Goal: Task Accomplishment & Management: Manage account settings

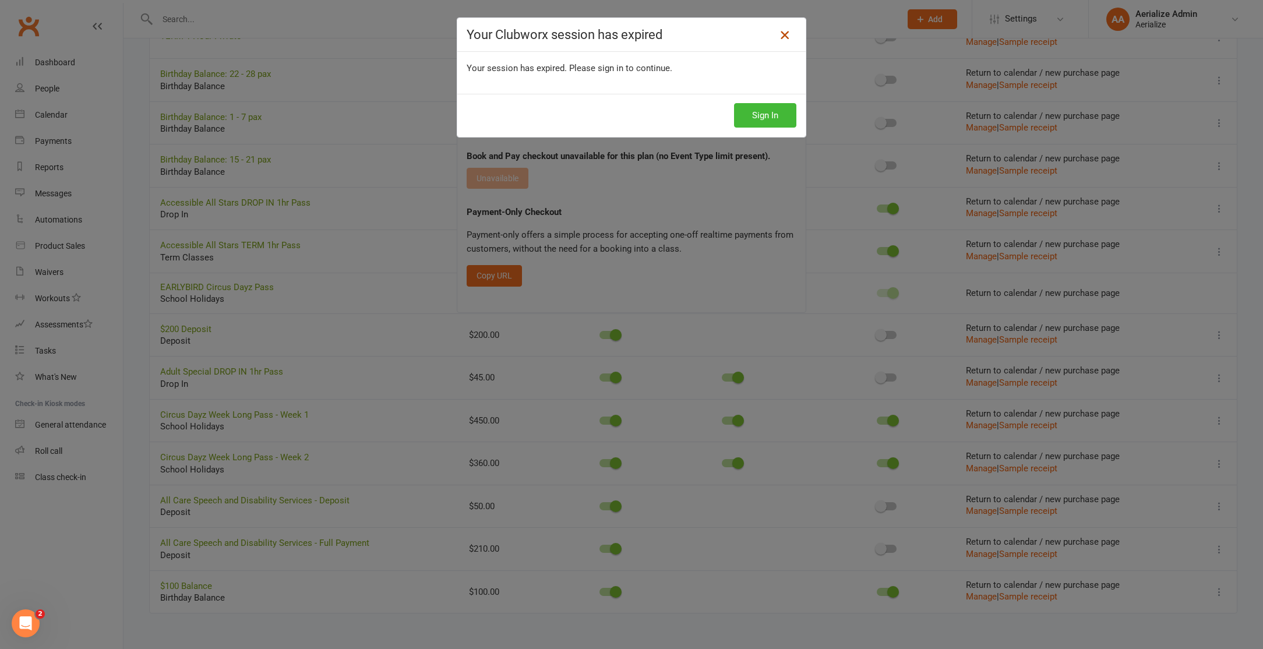
click at [783, 36] on icon at bounding box center [784, 35] width 14 height 14
click at [776, 123] on button "Sign In" at bounding box center [765, 115] width 62 height 24
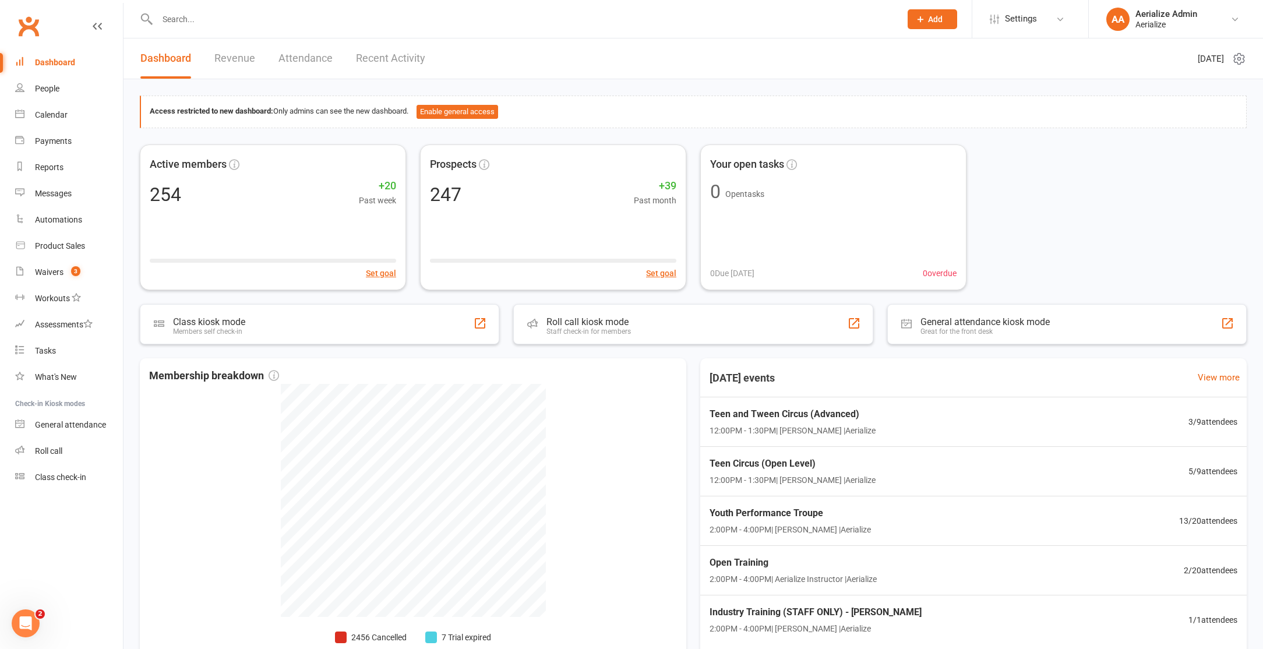
click at [186, 23] on input "text" at bounding box center [523, 19] width 738 height 16
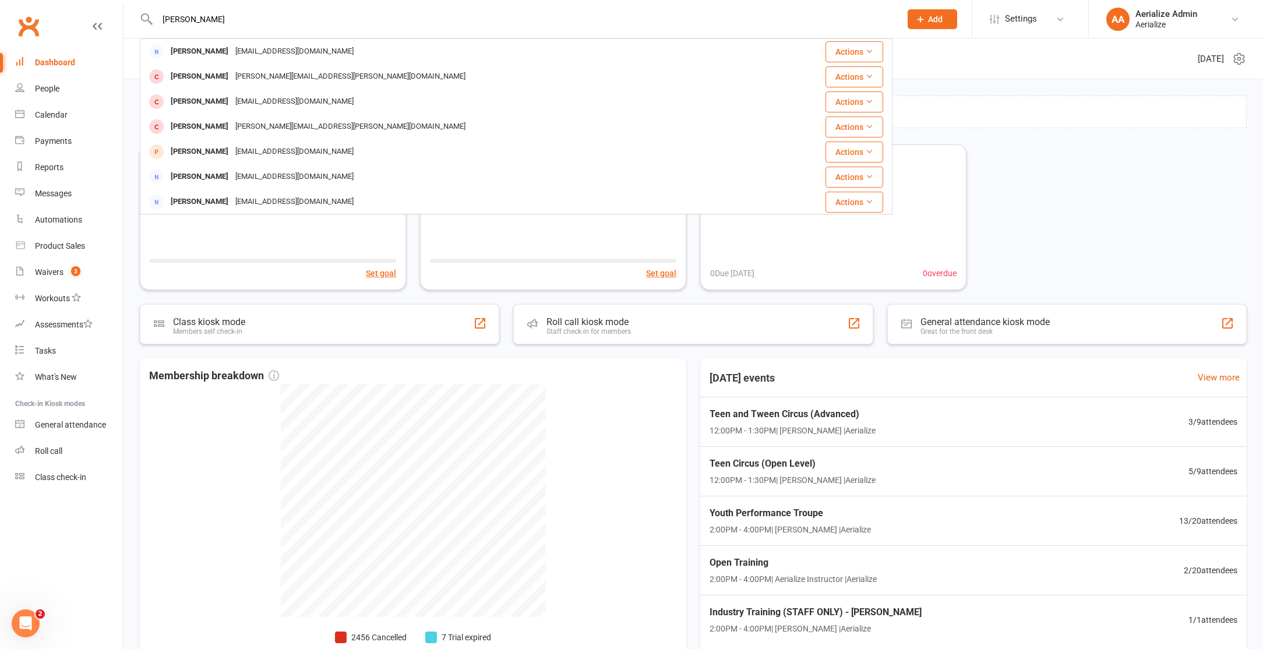
type input "[PERSON_NAME]"
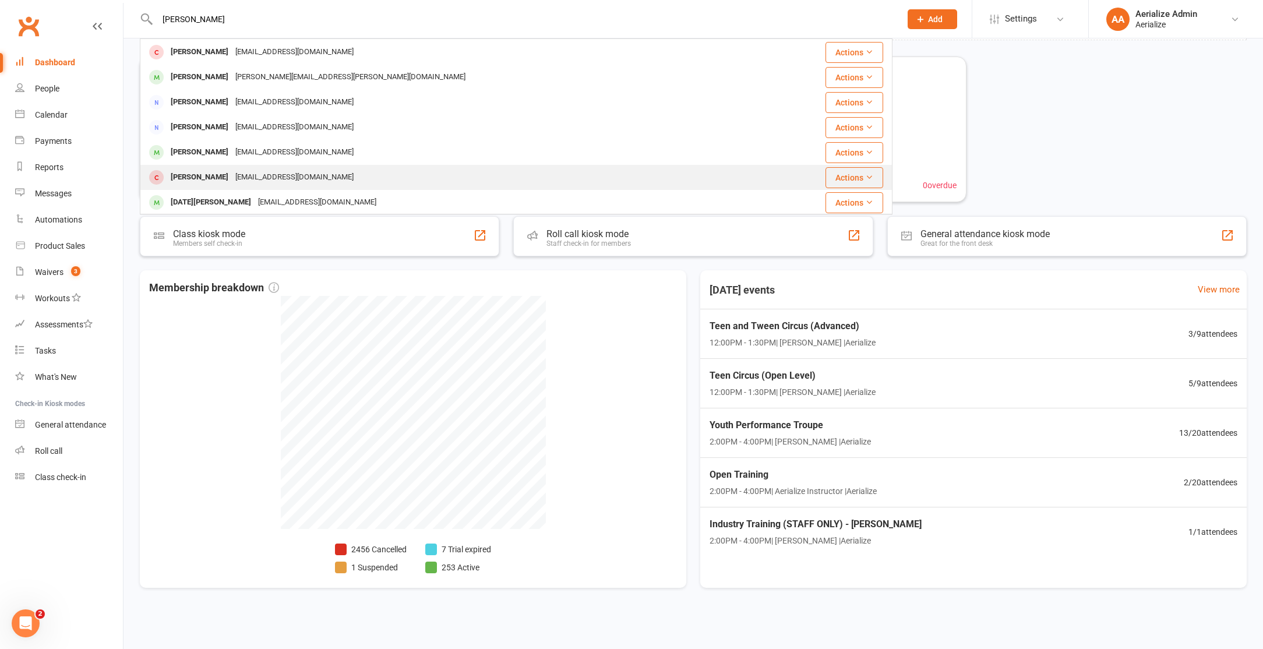
scroll to position [326, 0]
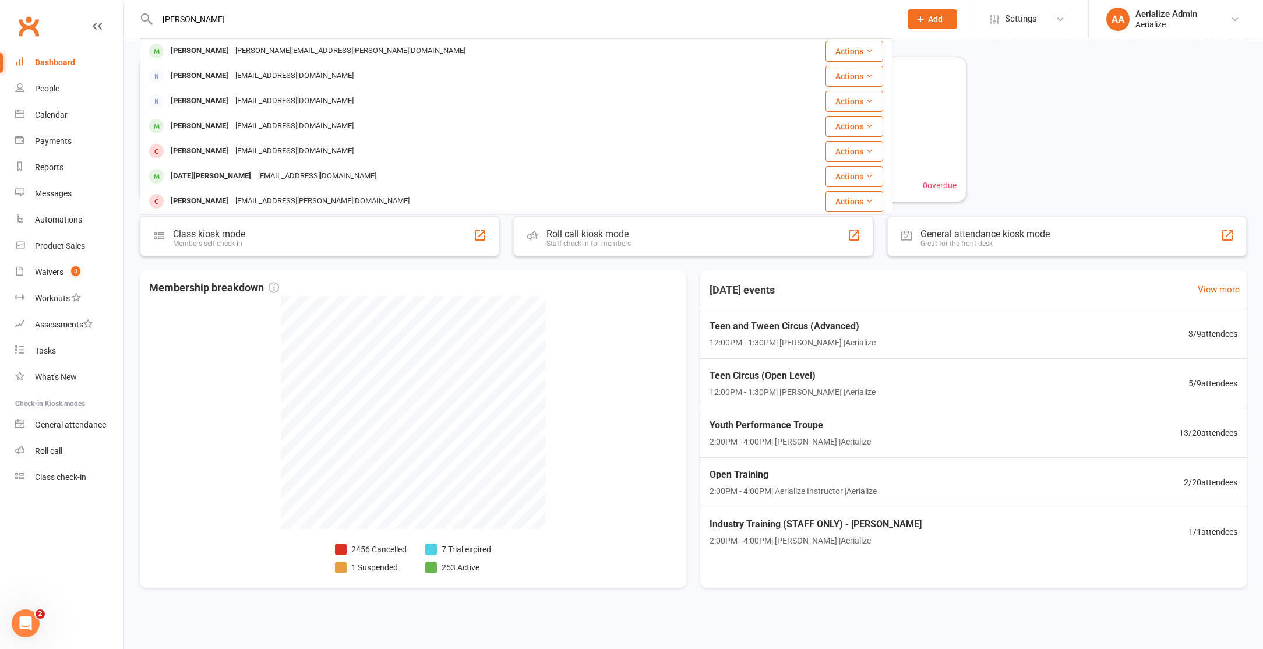
click at [232, 125] on div "Lucy Gentile Williamson" at bounding box center [199, 126] width 65 height 17
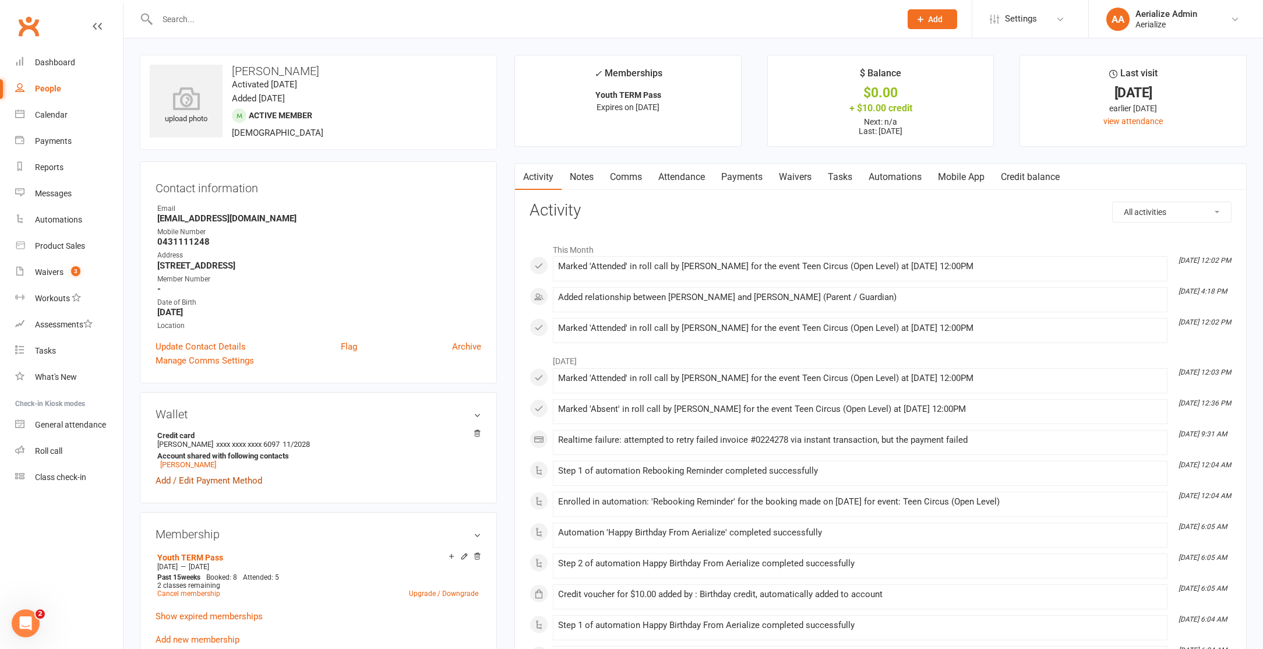
click at [210, 475] on link "Add / Edit Payment Method" at bounding box center [208, 480] width 107 height 14
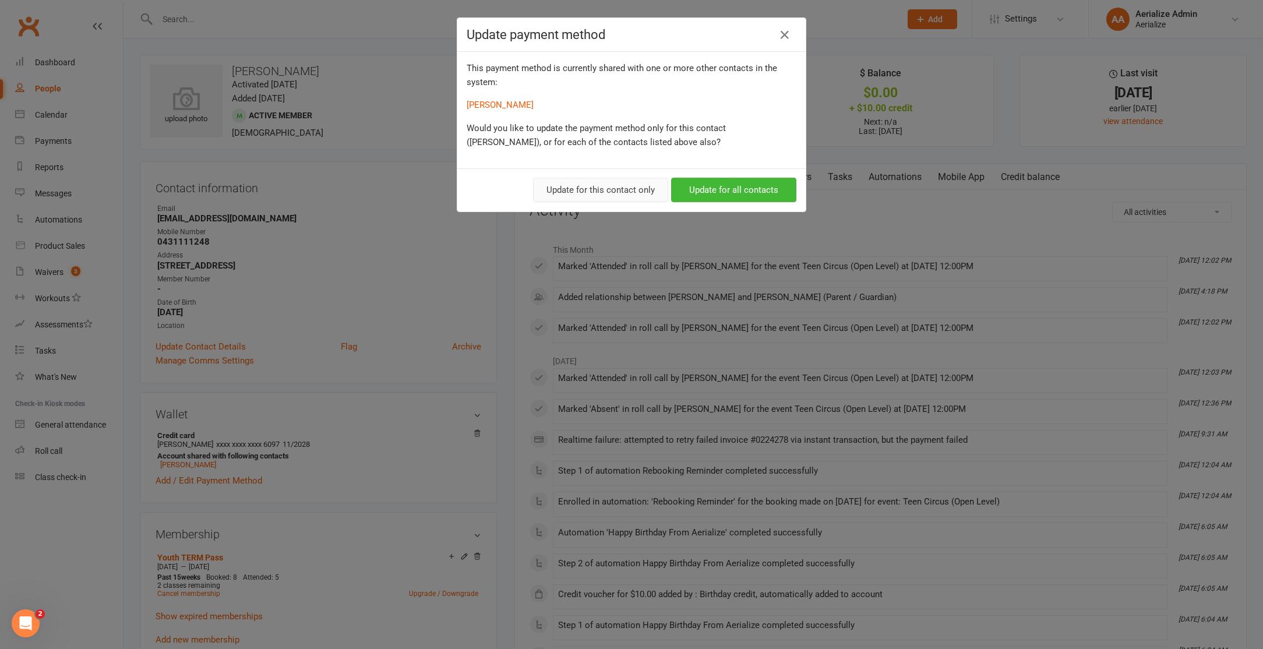
click at [634, 194] on button "Update for this contact only" at bounding box center [600, 190] width 135 height 24
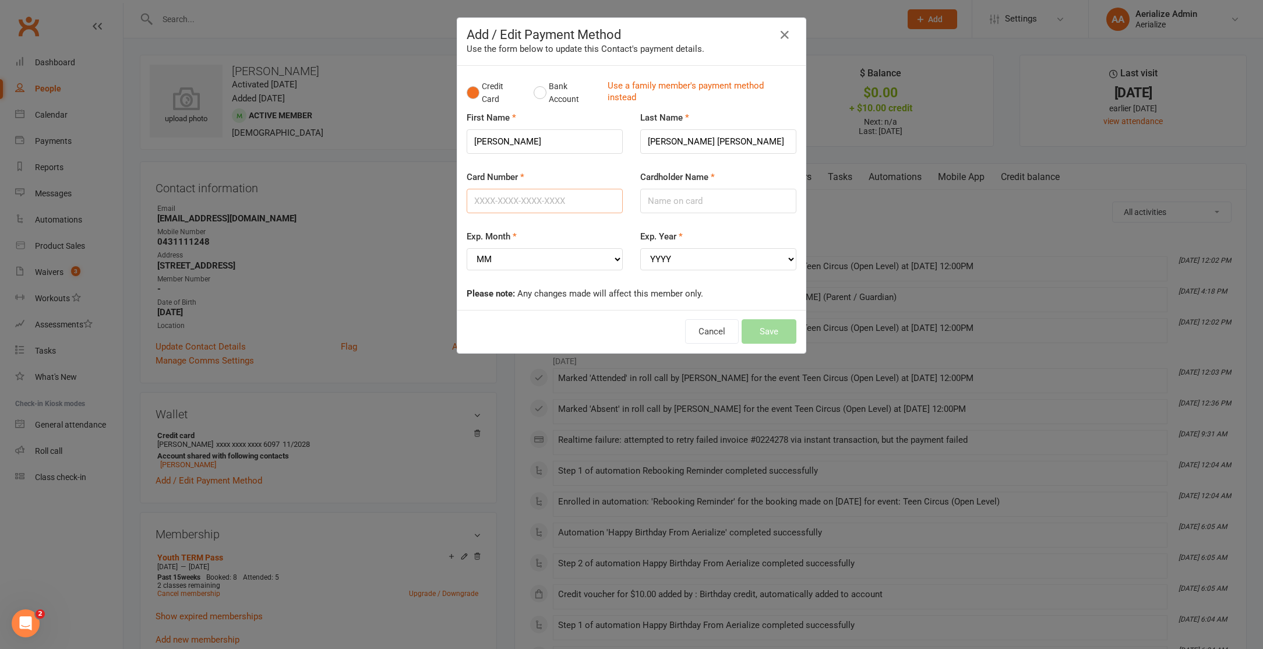
click at [540, 200] on input "Card Number" at bounding box center [544, 201] width 156 height 24
type input "4434200004371393"
click at [653, 203] on input "Cardholder Name" at bounding box center [718, 201] width 156 height 24
type input "Louise Gentile"
click at [620, 258] on select "MM 01 02 03 04 05 06 07 08 09 10 11 12" at bounding box center [544, 259] width 156 height 22
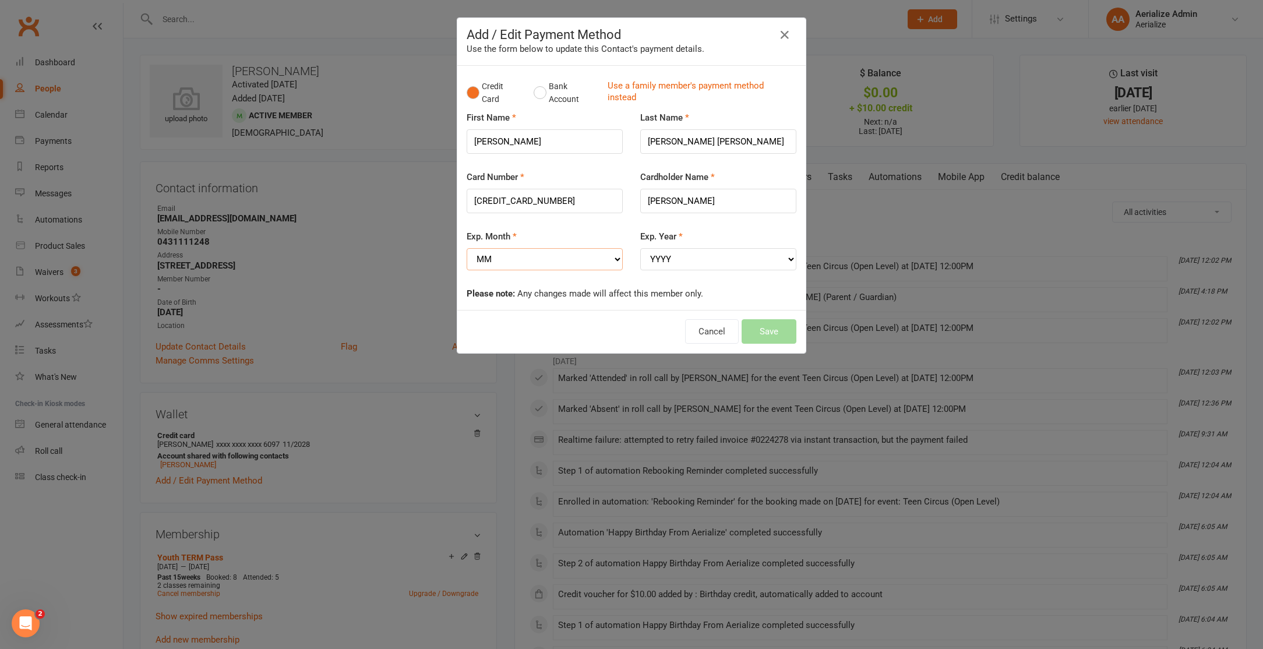
select select "11"
click at [466, 248] on select "MM 01 02 03 04 05 06 07 08 09 10 11 12" at bounding box center [544, 259] width 156 height 22
click at [696, 261] on select "YYYY 2025 2026 2027 2028 2029 2030 2031 2032 2033 2034" at bounding box center [718, 259] width 156 height 22
select select "2027"
click at [640, 248] on select "YYYY 2025 2026 2027 2028 2029 2030 2031 2032 2033 2034" at bounding box center [718, 259] width 156 height 22
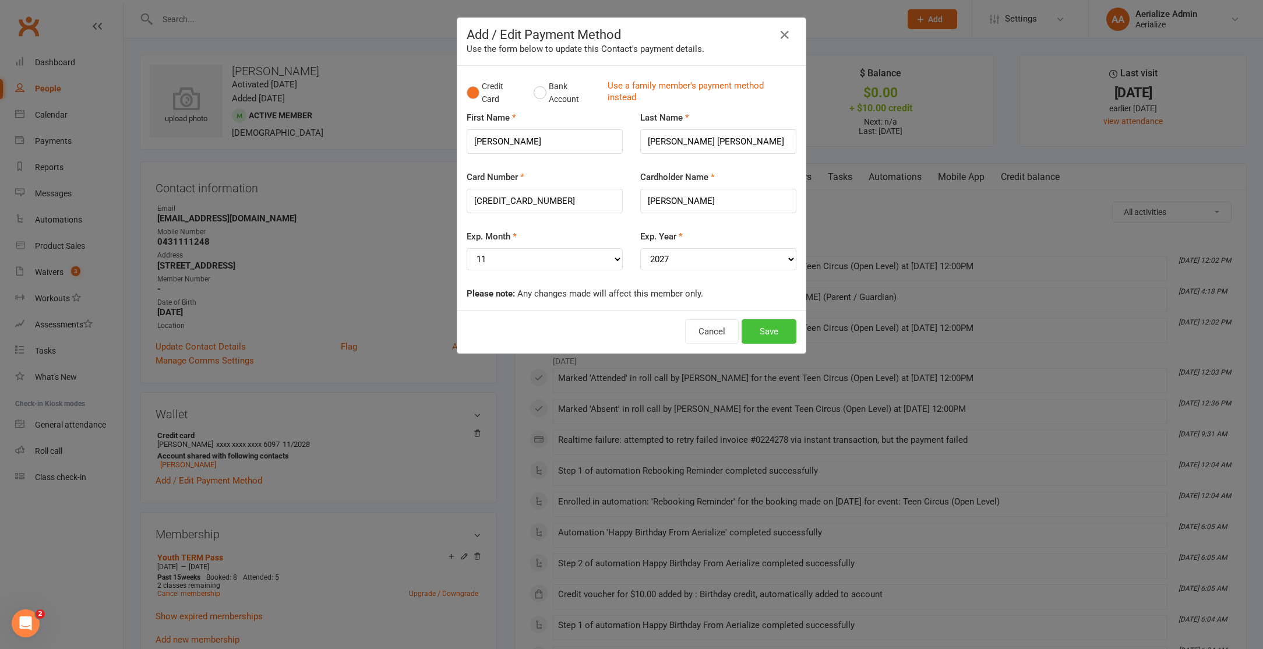
click at [782, 334] on button "Save" at bounding box center [768, 331] width 55 height 24
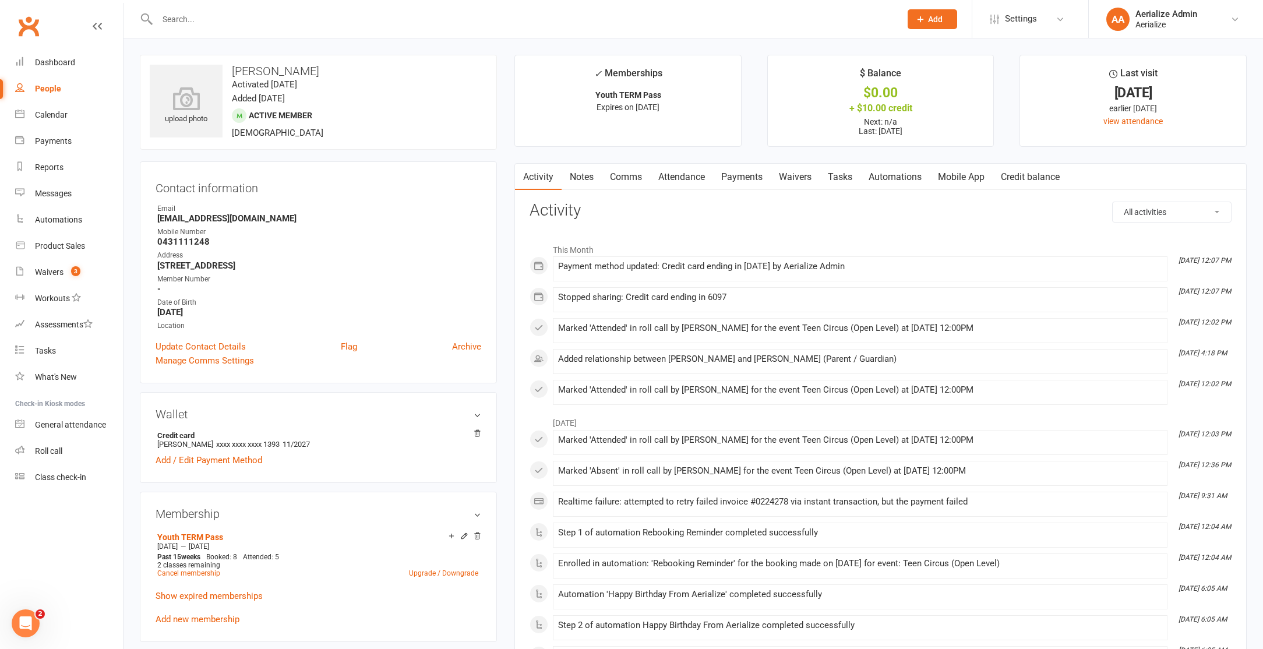
click at [747, 173] on link "Payments" at bounding box center [742, 177] width 58 height 27
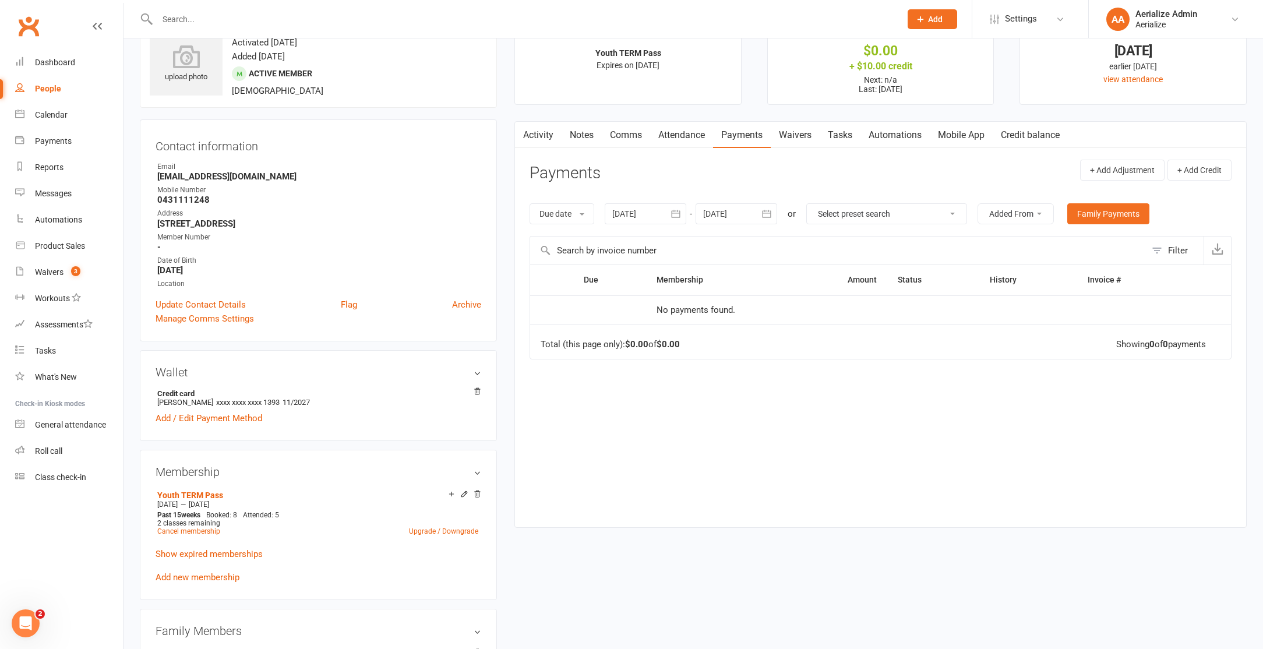
scroll to position [43, 0]
click at [65, 142] on div "Payments" at bounding box center [53, 140] width 37 height 9
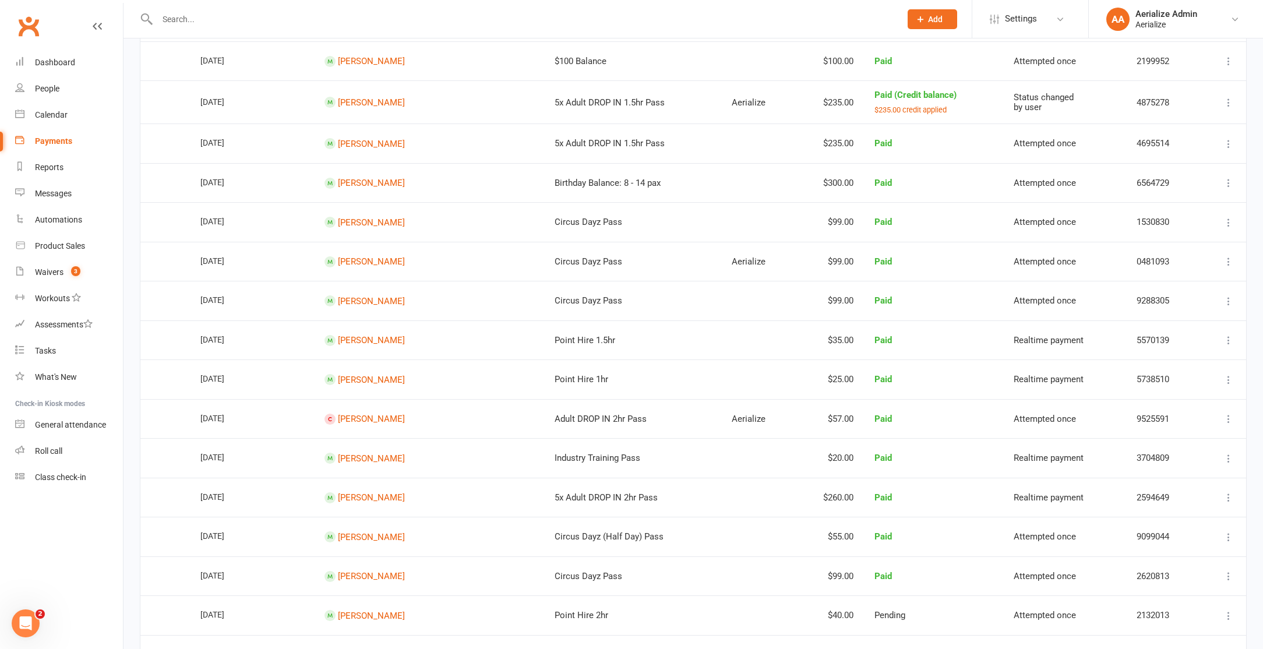
scroll to position [482, 0]
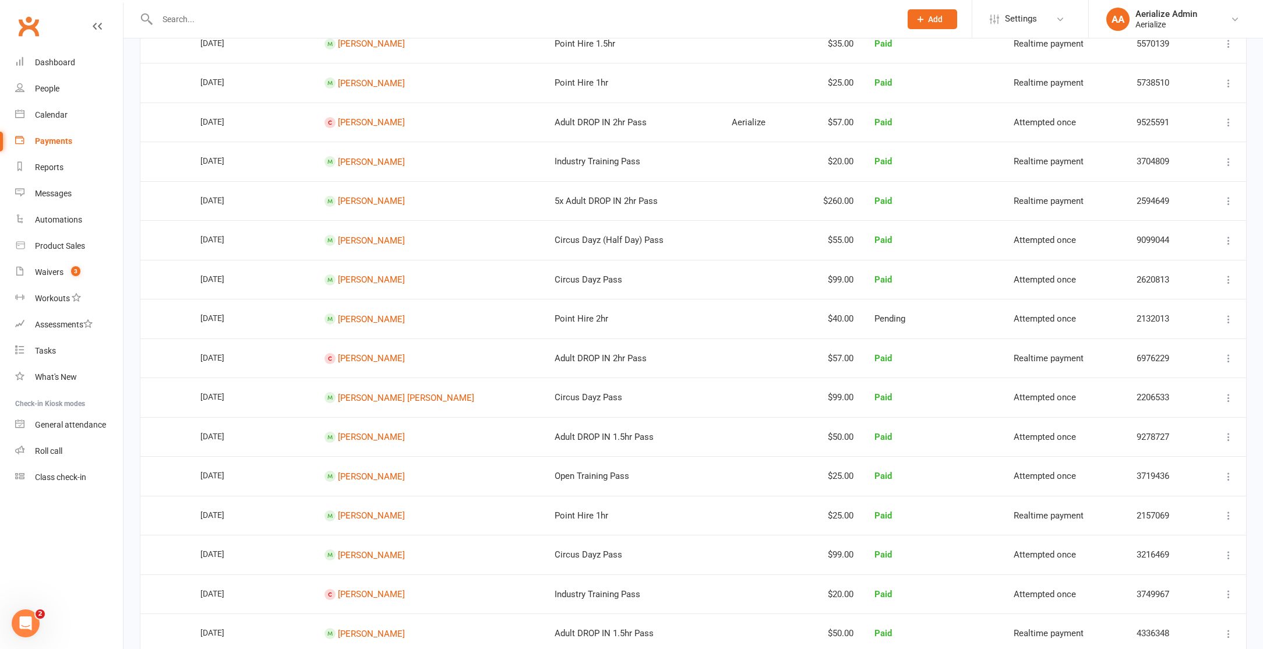
click at [1223, 313] on icon at bounding box center [1228, 319] width 12 height 12
click at [721, 308] on td at bounding box center [758, 319] width 74 height 40
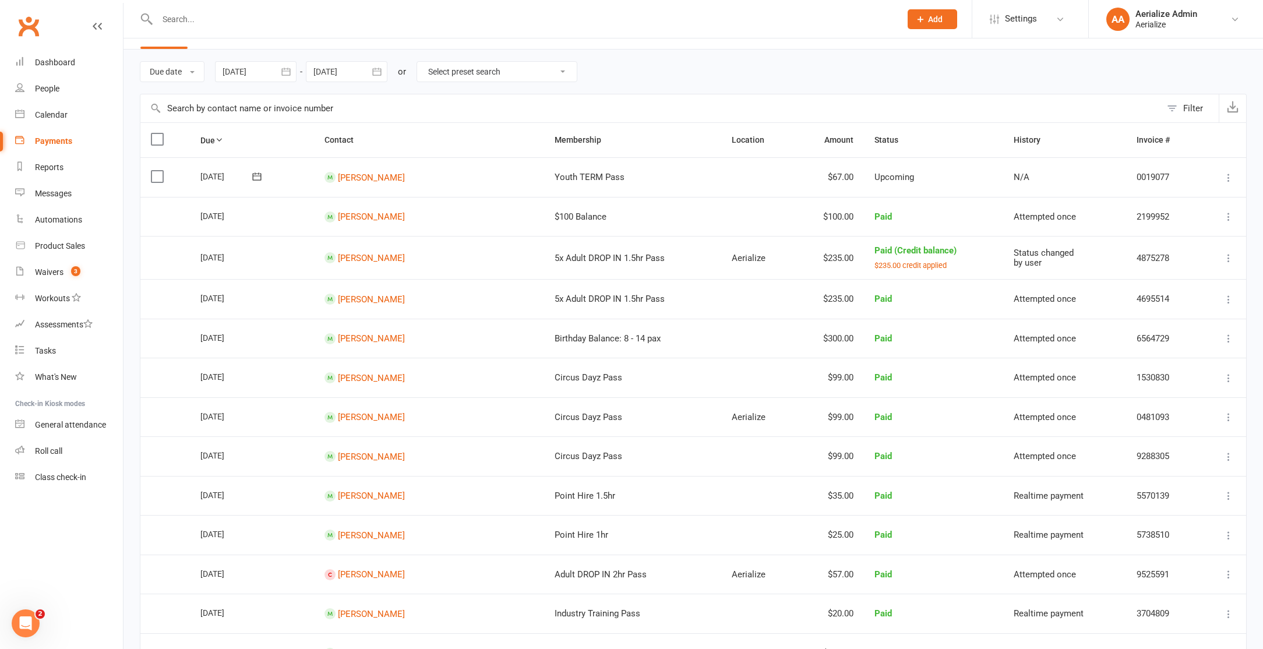
scroll to position [0, 0]
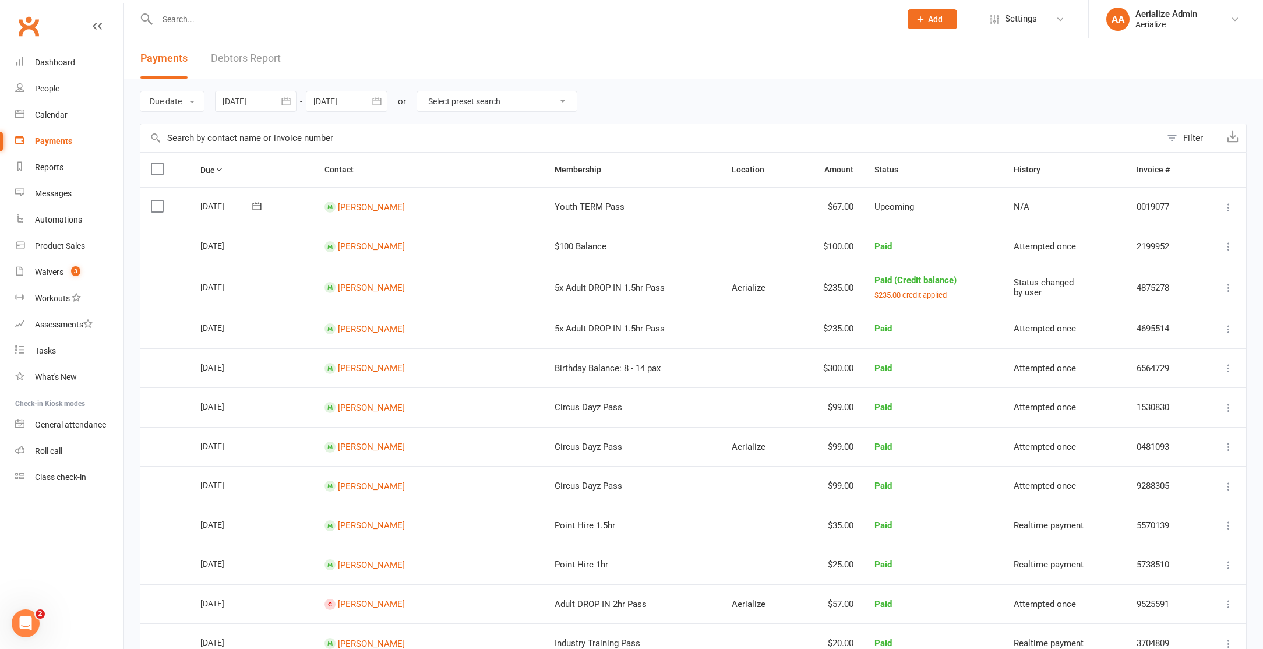
click at [282, 149] on input "text" at bounding box center [650, 138] width 1020 height 28
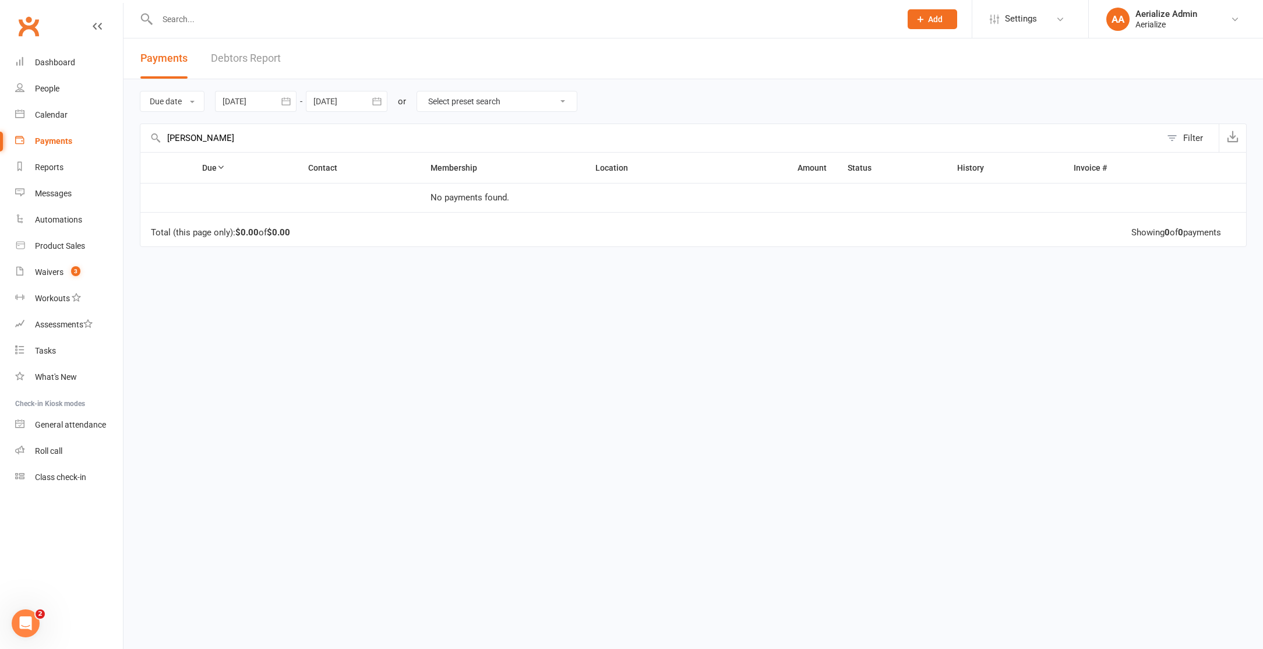
drag, startPoint x: 267, startPoint y: 135, endPoint x: 162, endPoint y: 137, distance: 104.9
click at [162, 136] on input "lucy Gentile williamson" at bounding box center [650, 138] width 1020 height 28
drag, startPoint x: 265, startPoint y: 137, endPoint x: 161, endPoint y: 142, distance: 104.3
click at [161, 142] on div "lucy Gentile williamson Filter" at bounding box center [693, 137] width 1107 height 29
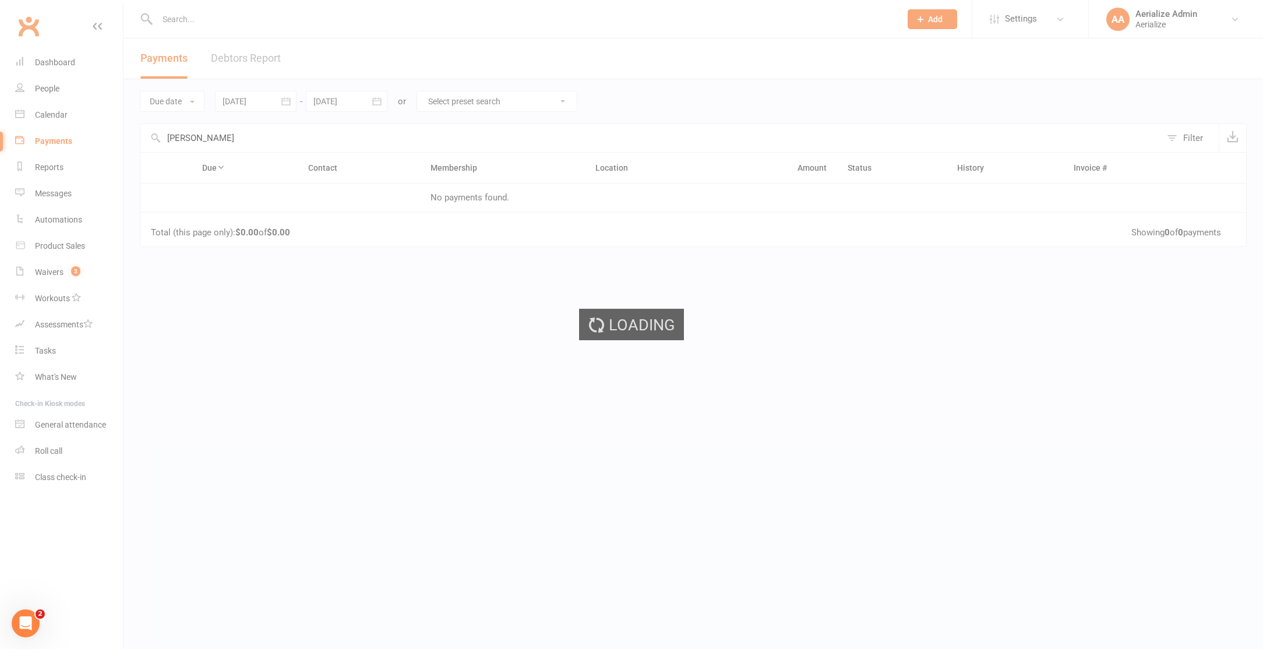
type input "lucy Gentile williamso"
click at [166, 14] on div "Loading" at bounding box center [631, 324] width 1263 height 649
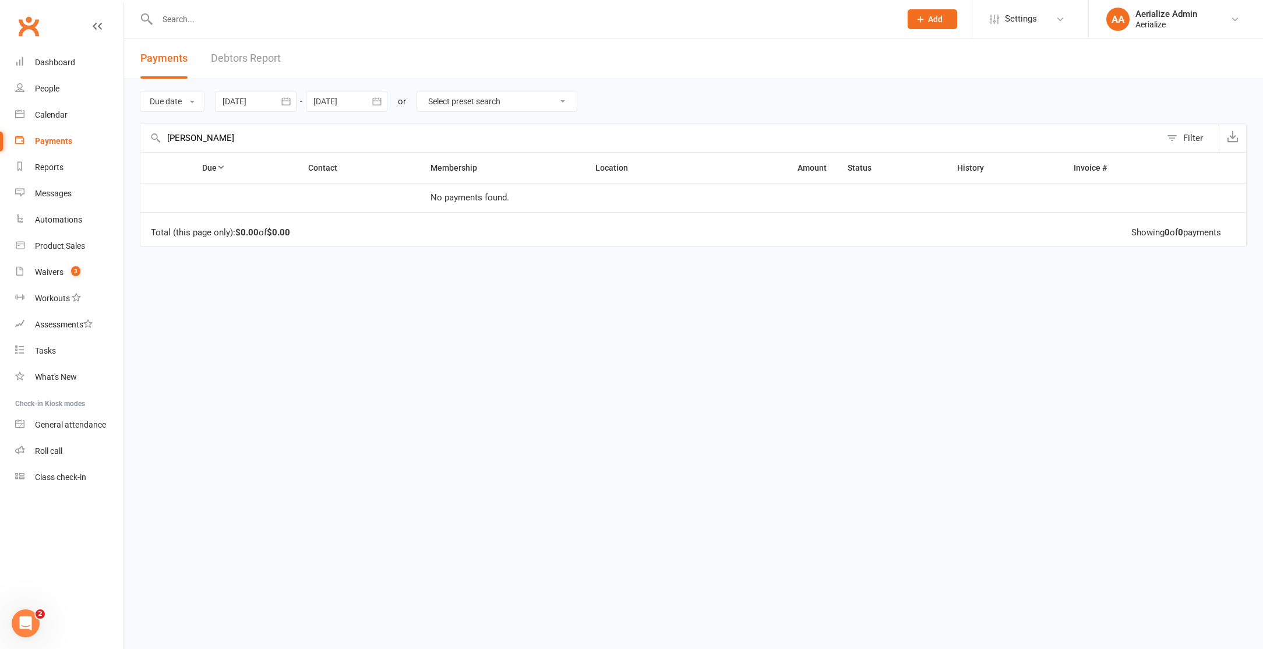
click at [189, 26] on input "text" at bounding box center [523, 19] width 738 height 16
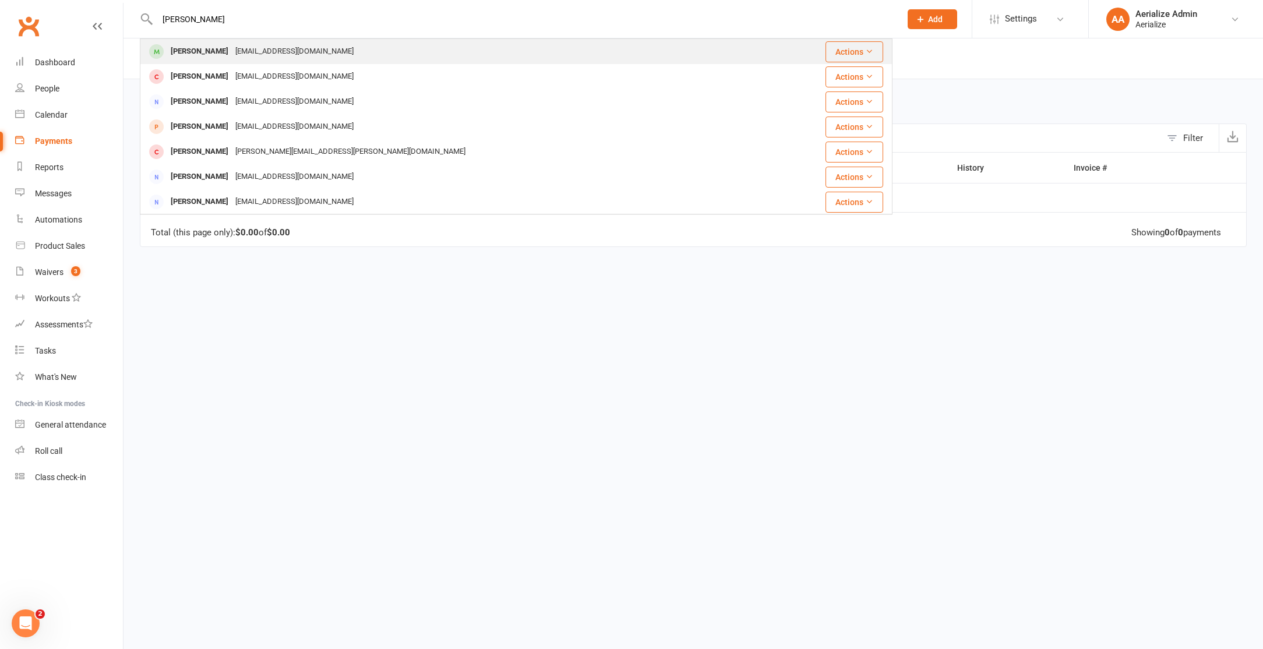
type input "lucy gentile"
click at [217, 59] on div "Lucy Gentile Williamson" at bounding box center [199, 51] width 65 height 17
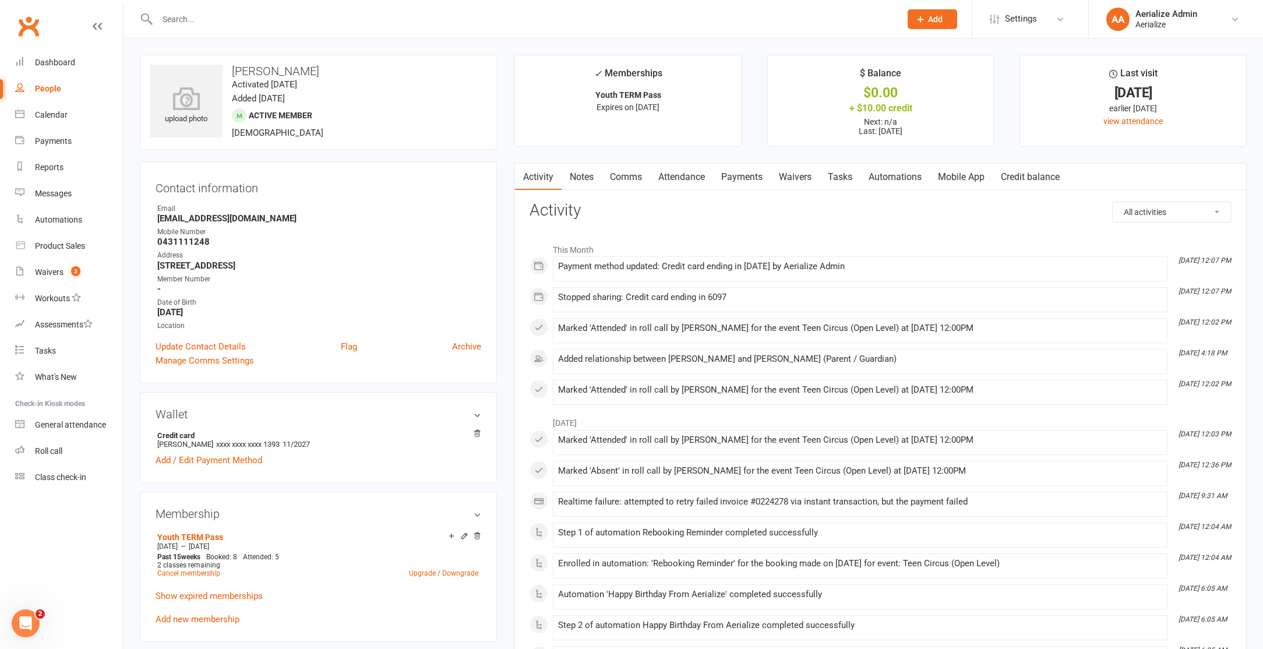
click at [736, 172] on link "Payments" at bounding box center [742, 177] width 58 height 27
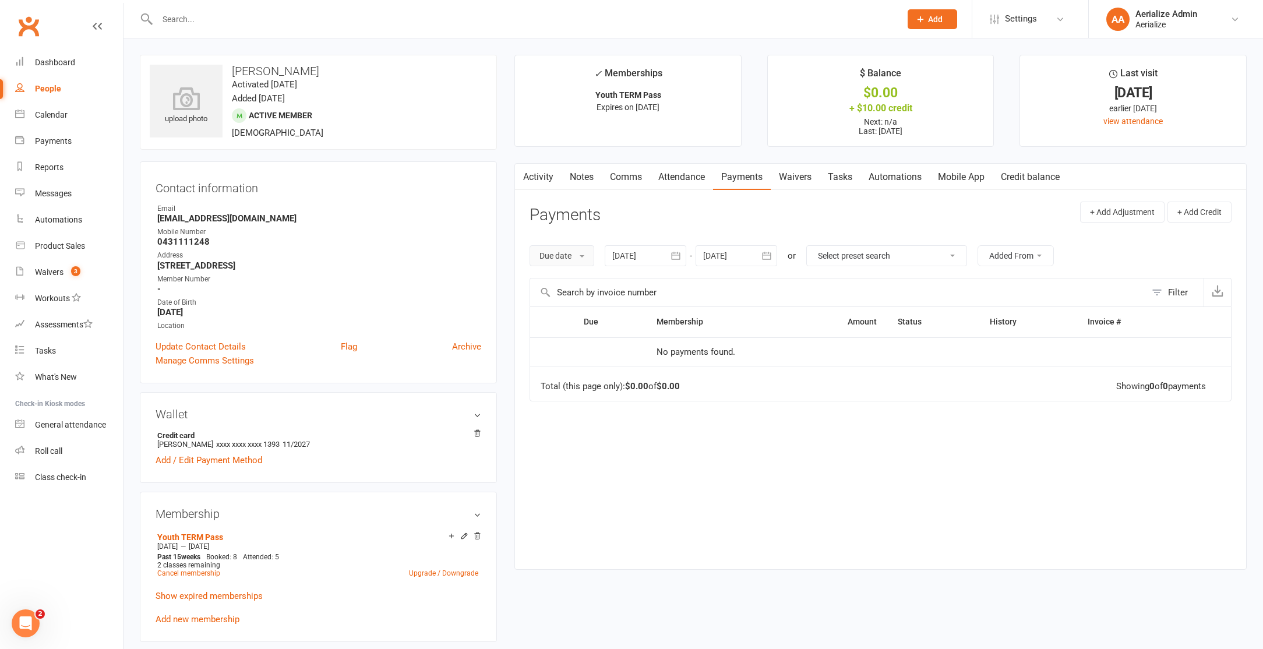
click at [583, 251] on button "Due date" at bounding box center [561, 255] width 65 height 21
click at [565, 353] on link "Date settled" at bounding box center [587, 351] width 115 height 23
click at [596, 254] on button "Date settled" at bounding box center [567, 255] width 76 height 21
click at [661, 252] on div at bounding box center [657, 255] width 82 height 21
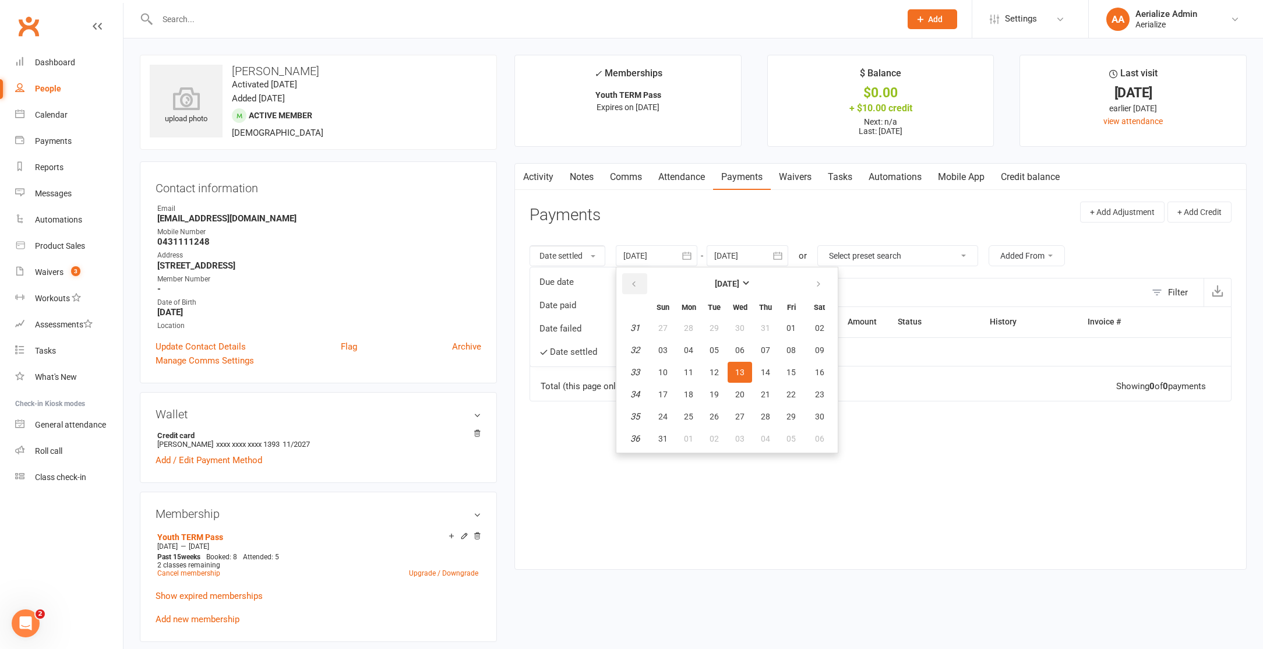
click at [638, 287] on icon "button" at bounding box center [634, 284] width 8 height 9
click at [715, 331] on span "03" at bounding box center [713, 327] width 9 height 9
type input "03 Jun 2025"
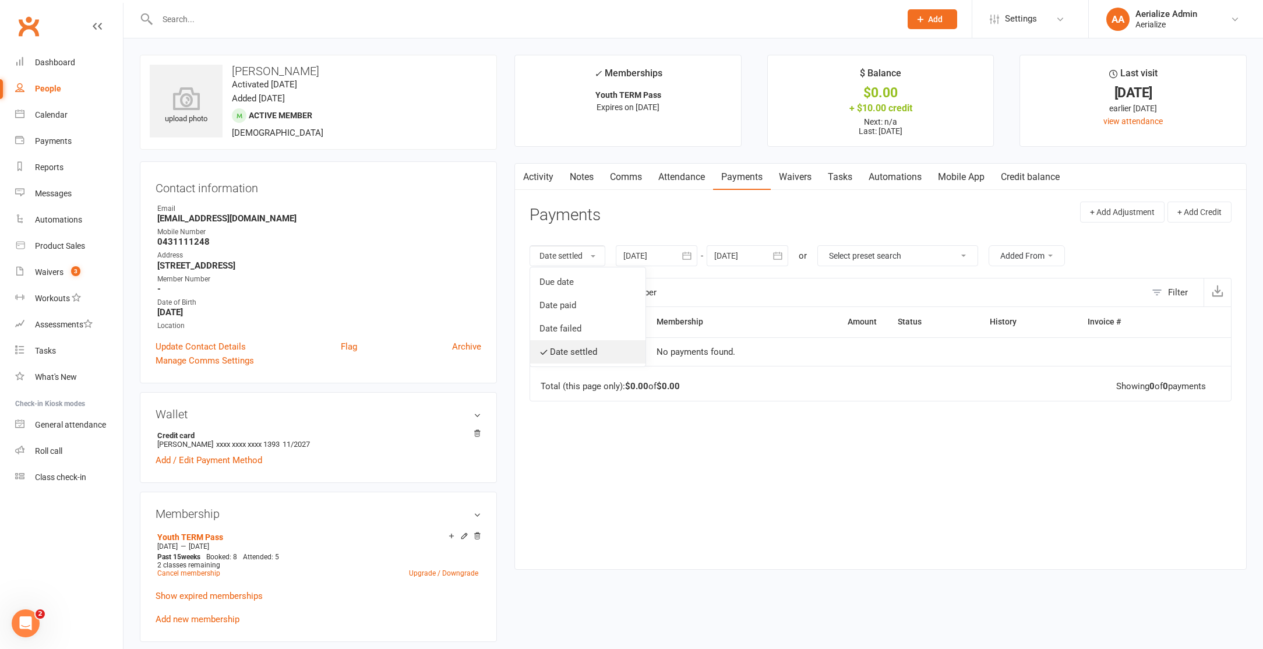
click at [584, 351] on link "Date settled" at bounding box center [587, 351] width 115 height 23
click at [570, 258] on button "Date settled" at bounding box center [567, 255] width 76 height 21
click at [574, 311] on link "Date paid" at bounding box center [587, 305] width 115 height 23
click at [908, 254] on select "Select preset search All failures All skipped payments All pending payments Suc…" at bounding box center [889, 256] width 160 height 20
select select "0"
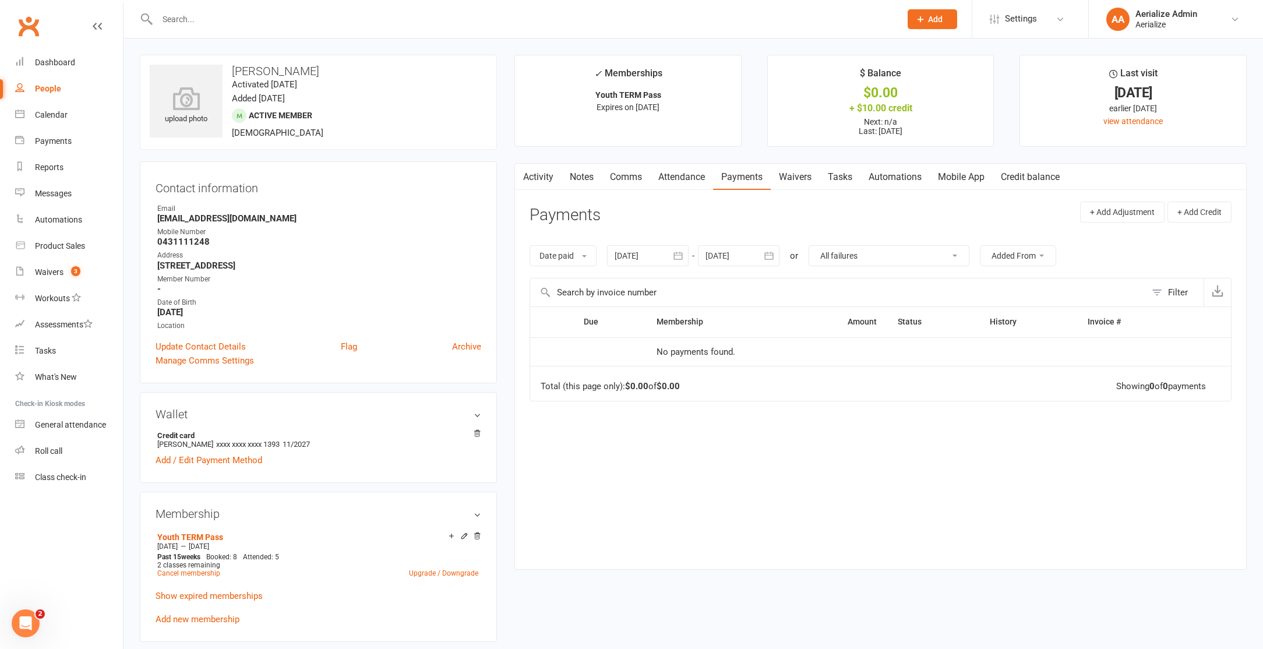
click at [815, 246] on select "Select preset search All failures All skipped payments All pending payments Suc…" at bounding box center [889, 256] width 160 height 20
type input "13 Sep 2025"
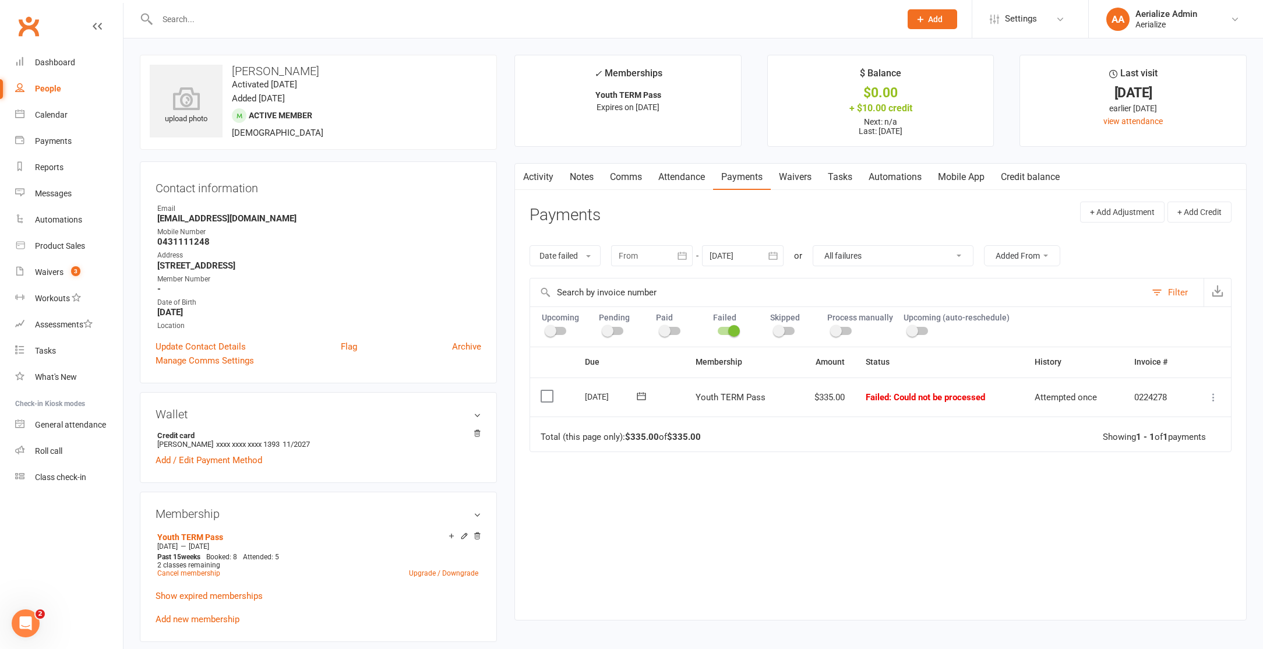
click at [875, 254] on select "All failures All skipped payments All pending payments Successful payments (las…" at bounding box center [893, 256] width 160 height 20
select select "3"
click at [813, 246] on select "All failures All skipped payments All pending payments Successful payments (las…" at bounding box center [893, 256] width 160 height 20
type input "30 Aug 2025"
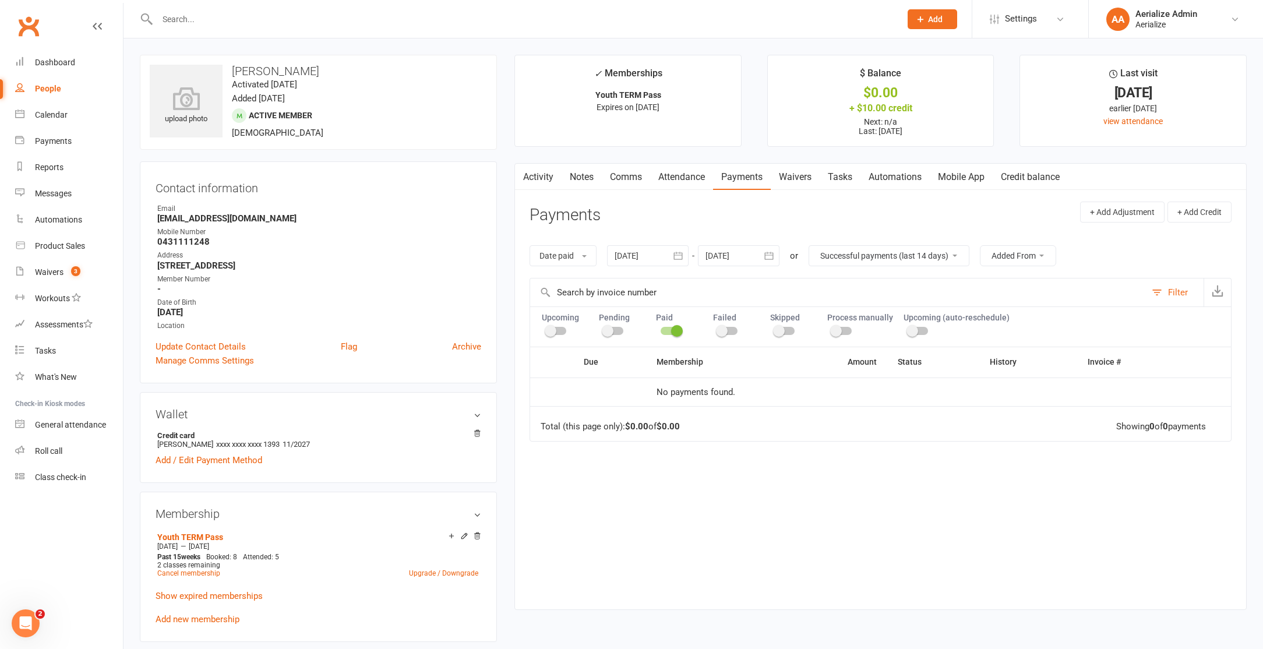
click at [892, 261] on select "All failures All skipped payments All pending payments Successful payments (las…" at bounding box center [889, 256] width 160 height 20
select select "5"
click at [811, 246] on select "All failures All skipped payments All pending payments Successful payments (las…" at bounding box center [889, 256] width 160 height 20
type input "15 Jun 2025"
click at [888, 254] on select "All failures All skipped payments All pending payments Successful payments (las…" at bounding box center [889, 256] width 160 height 20
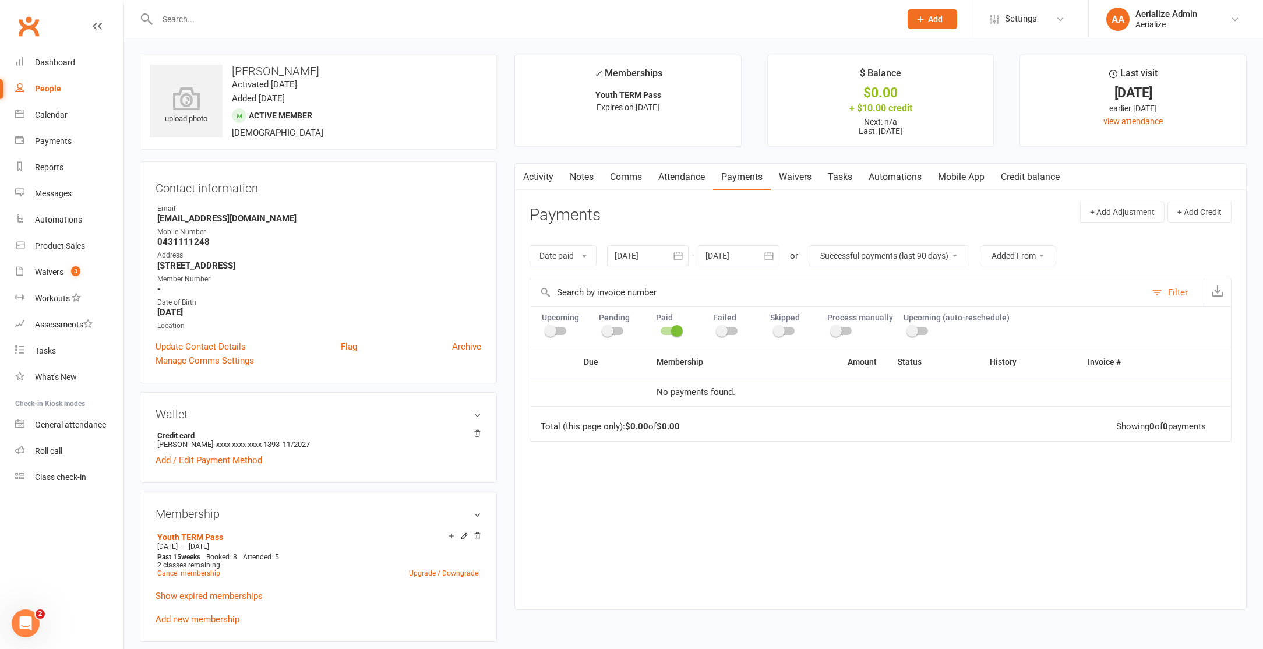
select select "1"
click at [809, 246] on select "All failures All skipped payments All pending payments Successful payments (las…" at bounding box center [889, 256] width 160 height 20
click at [930, 250] on select "All failures All skipped payments All pending payments Successful payments (las…" at bounding box center [887, 256] width 160 height 20
click at [808, 246] on select "All failures All skipped payments All pending payments Successful payments (las…" at bounding box center [887, 256] width 160 height 20
click at [899, 255] on select "All failures All skipped payments All pending payments Successful payments (las…" at bounding box center [887, 256] width 160 height 20
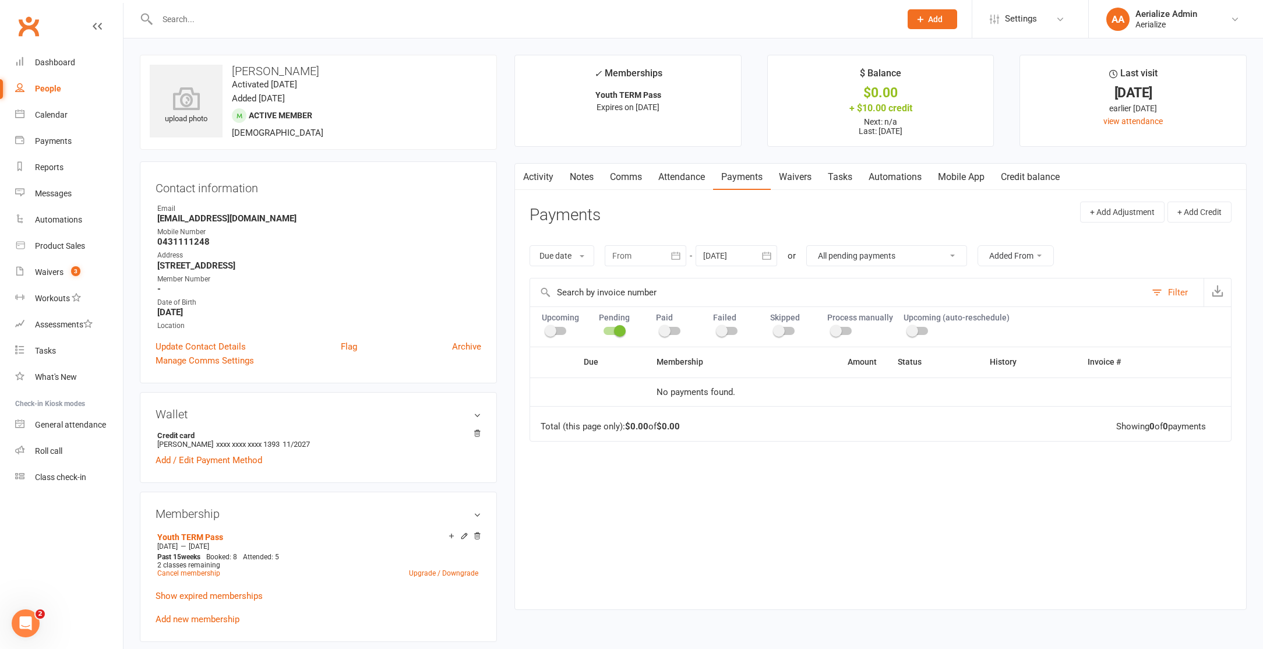
select select "5"
click at [811, 246] on select "All failures All skipped payments All pending payments Successful payments (las…" at bounding box center [887, 256] width 160 height 20
type input "15 Jun 2025"
click at [926, 254] on select "All failures All skipped payments All pending payments Successful payments (las…" at bounding box center [889, 256] width 160 height 20
select select "0"
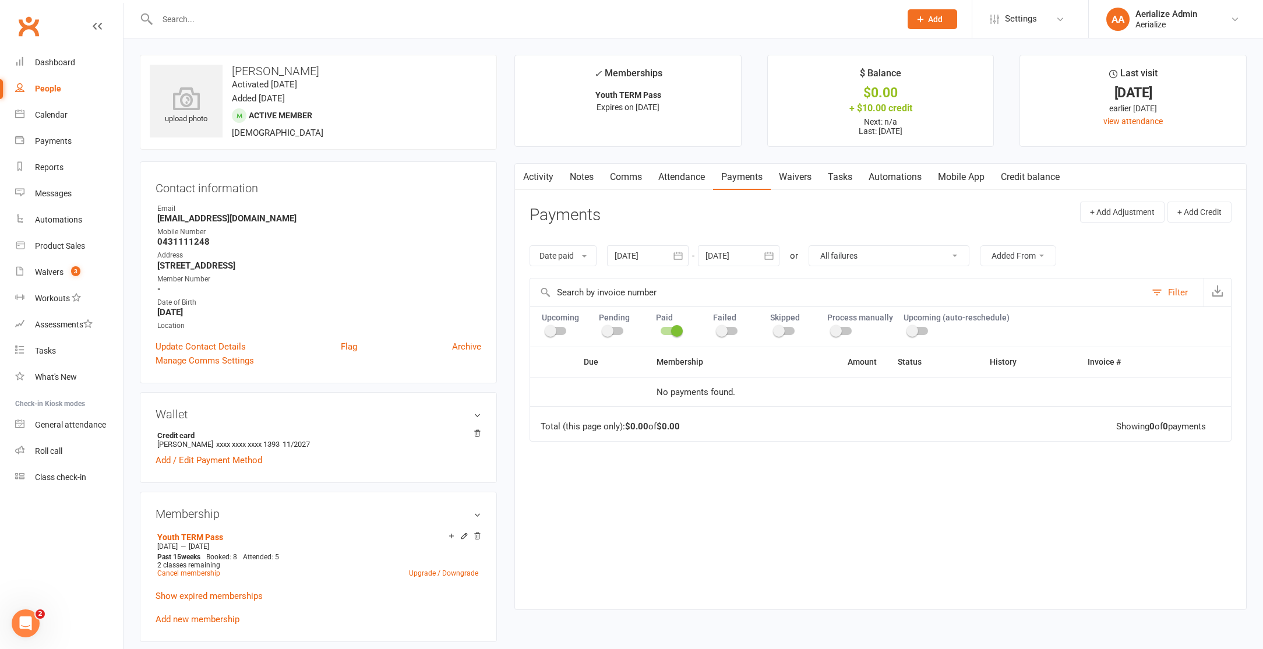
click at [815, 246] on select "All failures All skipped payments All pending payments Successful payments (las…" at bounding box center [889, 256] width 160 height 20
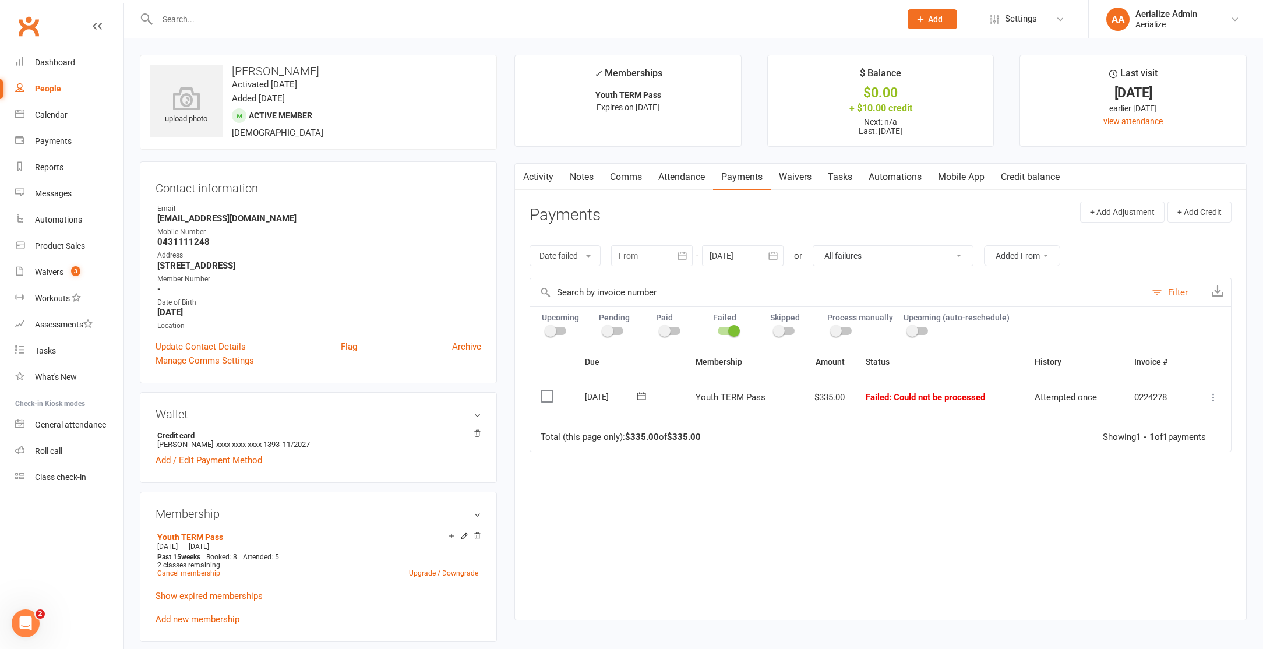
click at [1212, 396] on icon at bounding box center [1213, 397] width 12 height 12
click at [1167, 515] on link "Retry now" at bounding box center [1161, 512] width 115 height 23
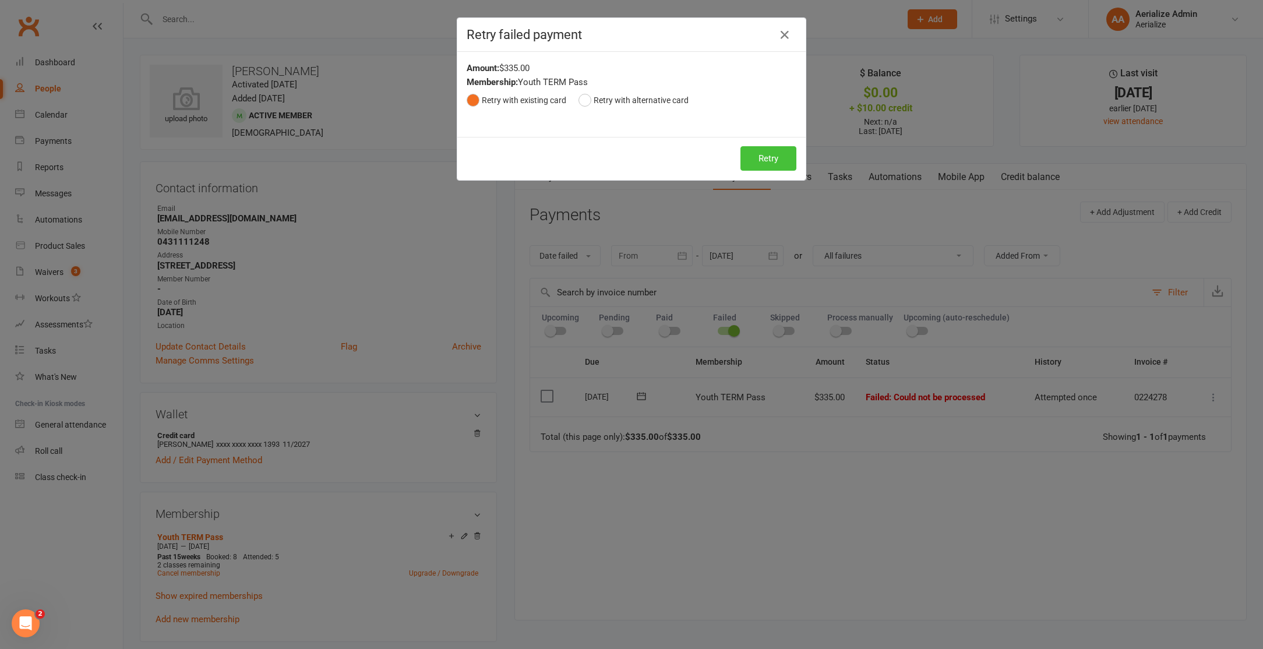
click at [761, 164] on button "Retry" at bounding box center [768, 158] width 56 height 24
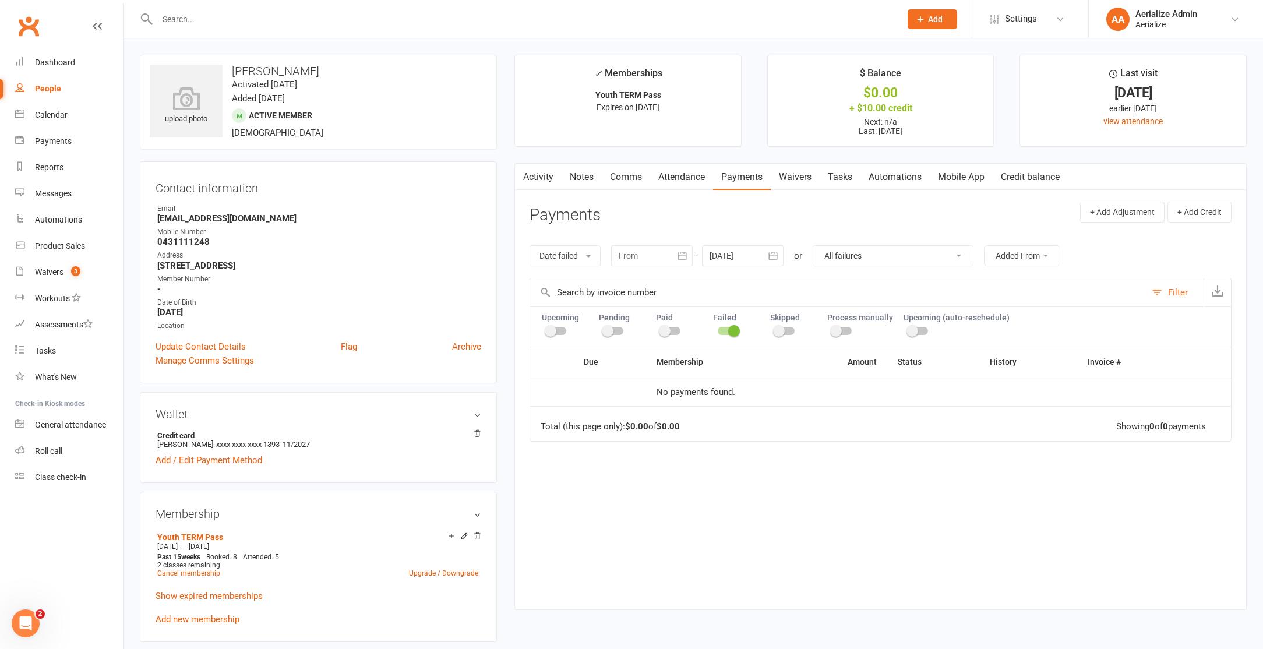
click at [752, 184] on link "Payments" at bounding box center [742, 177] width 58 height 27
click at [895, 254] on select "All failures All skipped payments All pending payments Successful payments (las…" at bounding box center [893, 256] width 160 height 20
select select "5"
click at [813, 246] on select "All failures All skipped payments All pending payments Successful payments (las…" at bounding box center [893, 256] width 160 height 20
type input "15 Jun 2025"
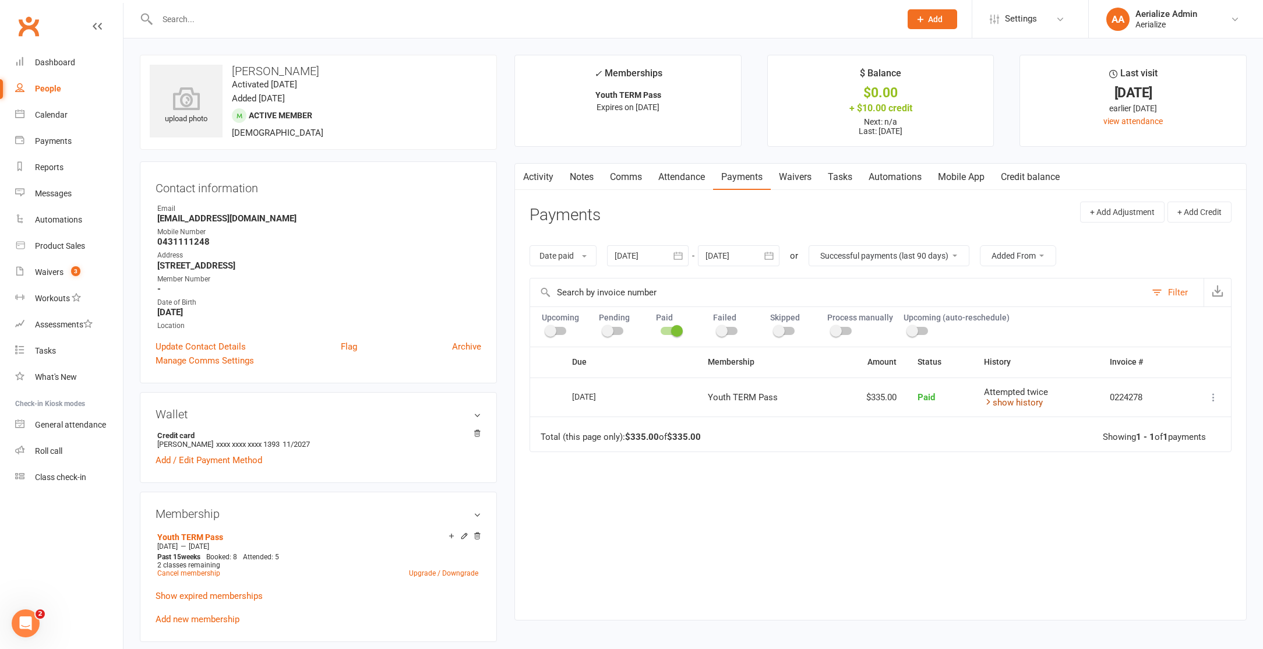
click at [1019, 402] on link "show history" at bounding box center [1013, 402] width 59 height 10
click at [954, 251] on select "All failures All skipped payments All pending payments Successful payments (las…" at bounding box center [889, 256] width 160 height 20
select select "6"
click at [809, 246] on select "All failures All skipped payments All pending payments Successful payments (las…" at bounding box center [889, 256] width 160 height 20
type input "13 Aug 2025"
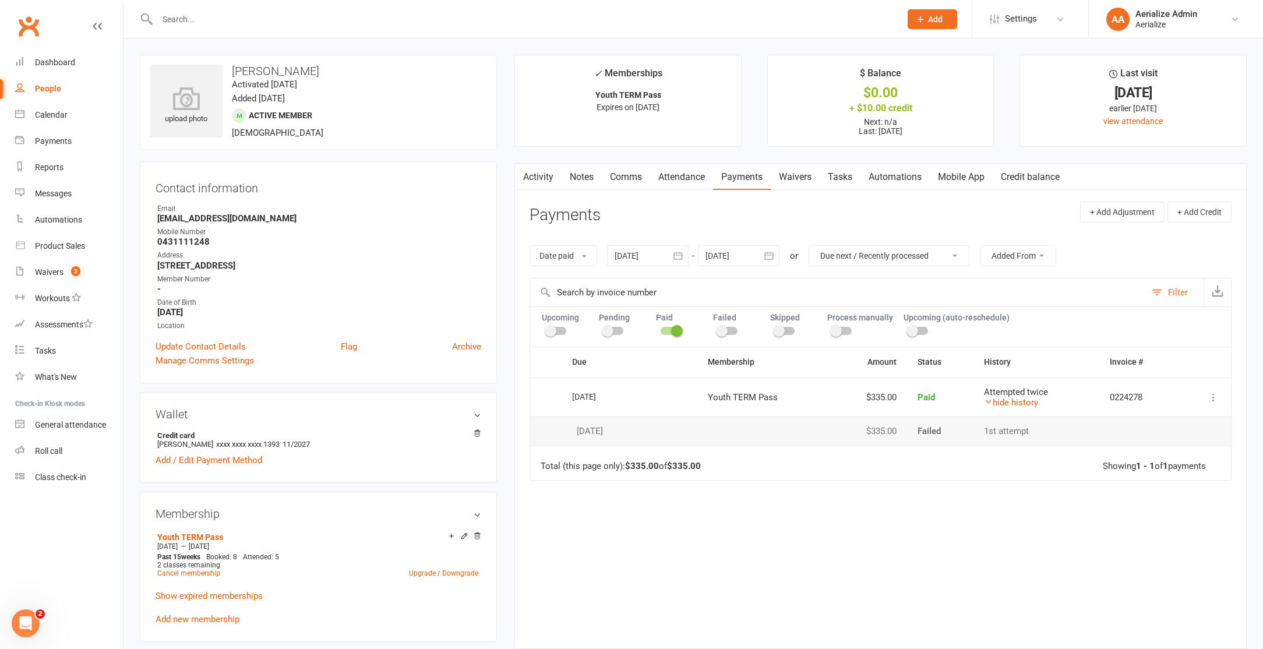
type input "11 Oct 2025"
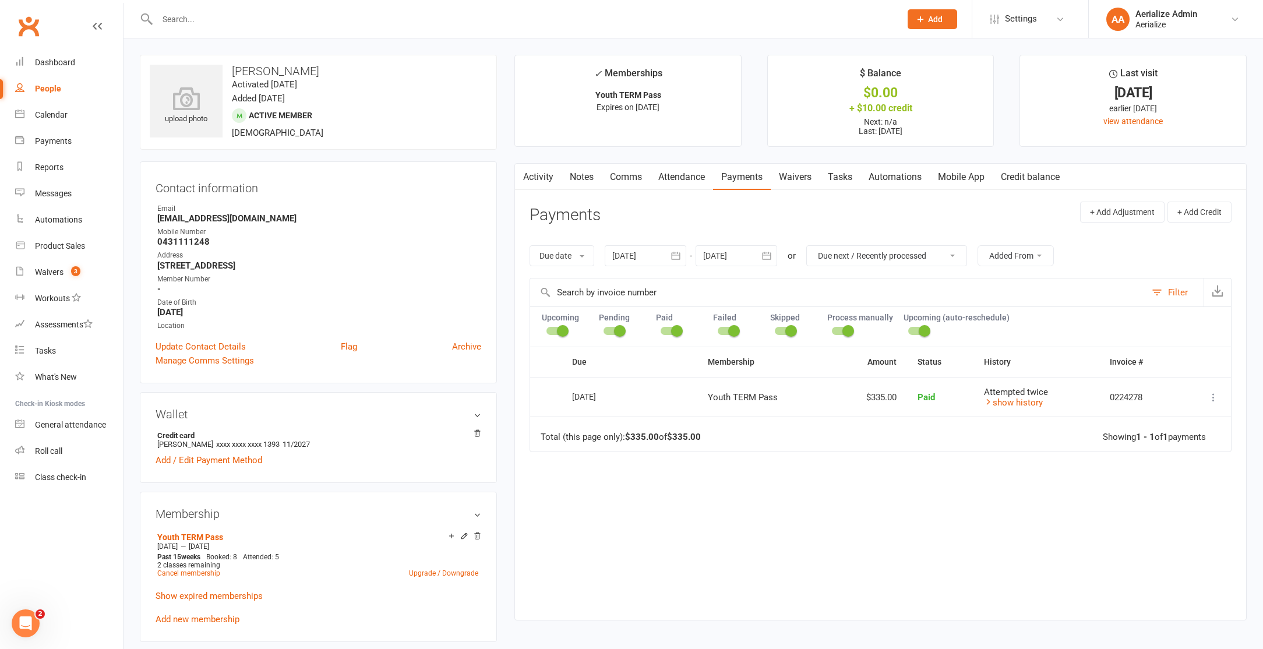
click at [955, 257] on select "All failures All skipped payments All pending payments Successful payments (las…" at bounding box center [887, 256] width 160 height 20
select select "1"
click at [808, 246] on select "All failures All skipped payments All pending payments Successful payments (las…" at bounding box center [887, 256] width 160 height 20
type input "13 Sep 2025"
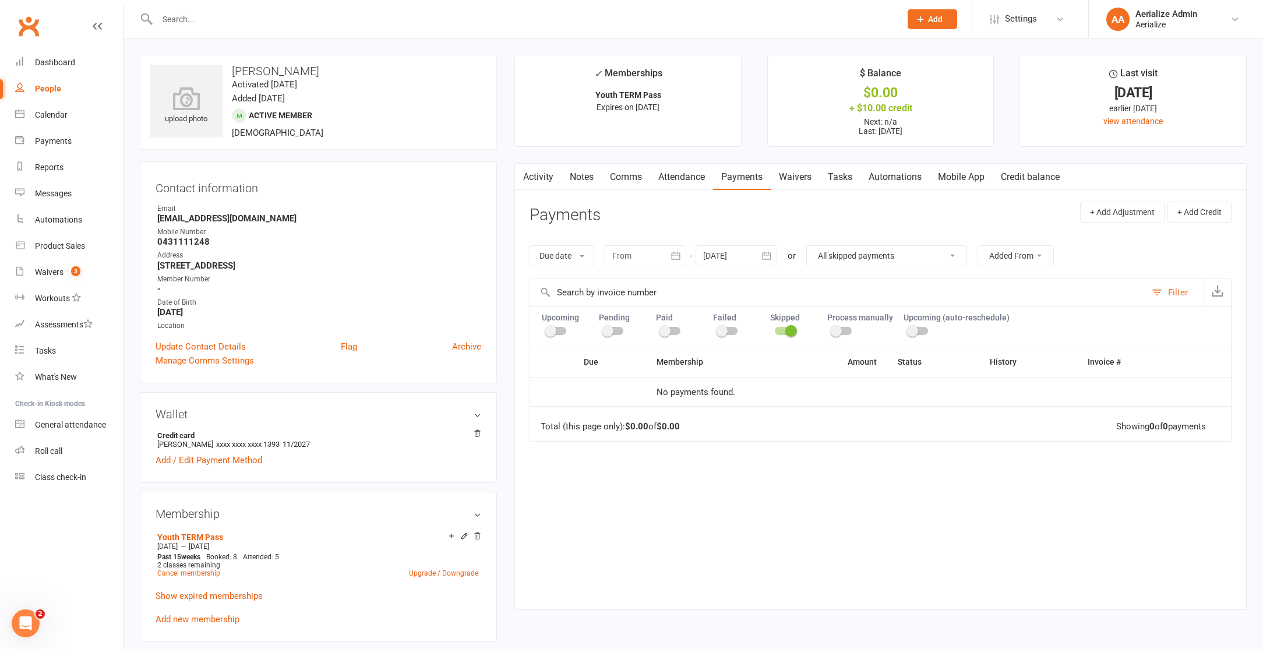
click at [953, 253] on select "All failures All skipped payments All pending payments Successful payments (las…" at bounding box center [887, 256] width 160 height 20
select select "6"
click at [808, 246] on select "All failures All skipped payments All pending payments Successful payments (las…" at bounding box center [887, 256] width 160 height 20
type input "13 Aug 2025"
type input "11 Oct 2025"
